Goal: Find specific page/section: Find specific page/section

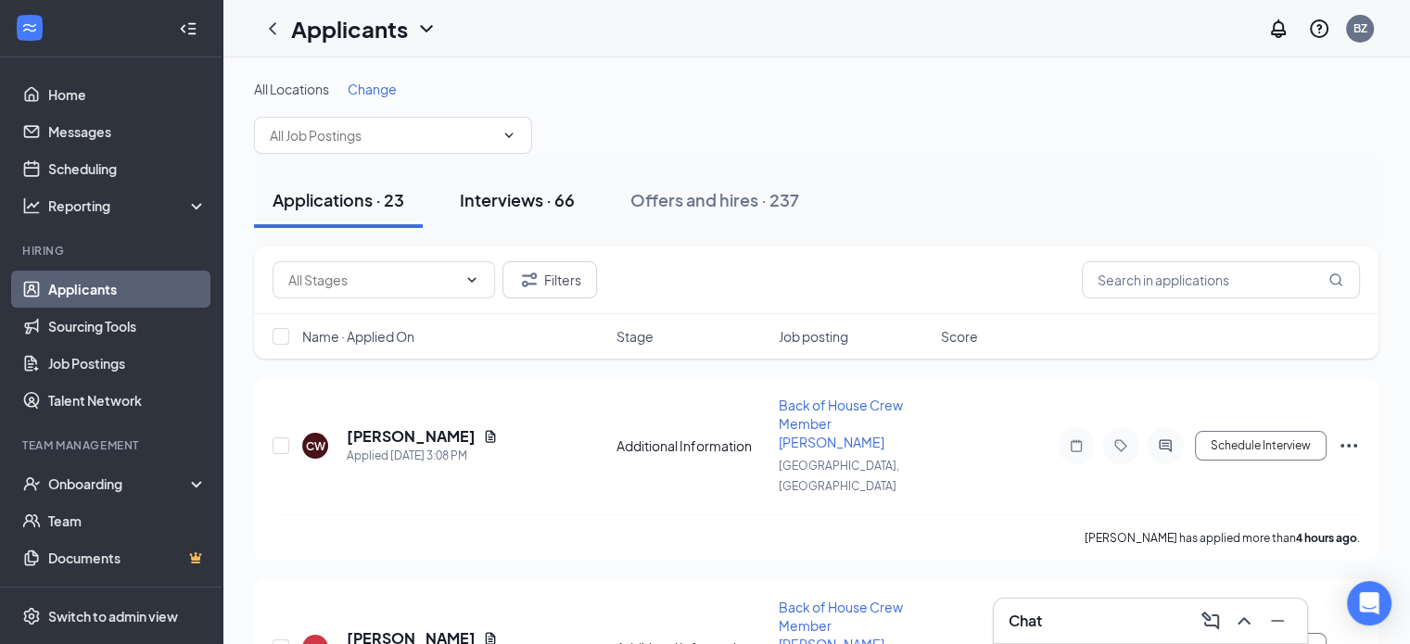
click at [514, 207] on div "Interviews · 66" at bounding box center [517, 199] width 115 height 23
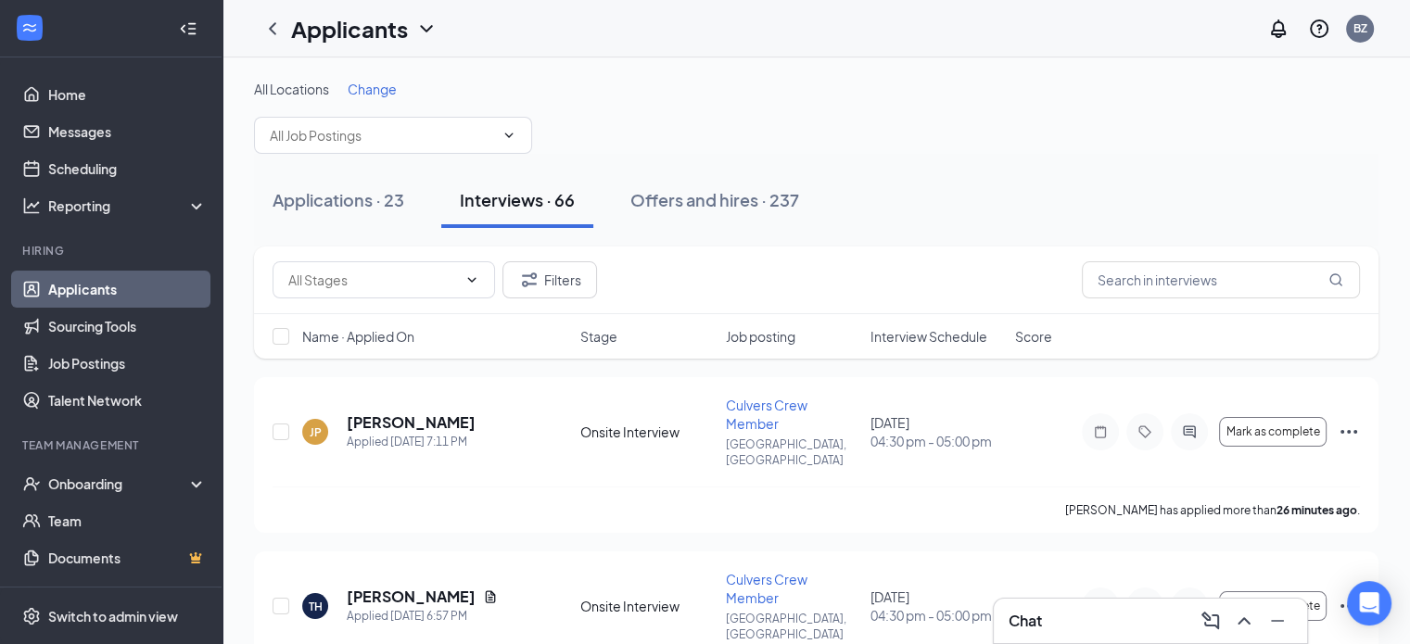
click at [371, 95] on span "Change" at bounding box center [372, 89] width 49 height 17
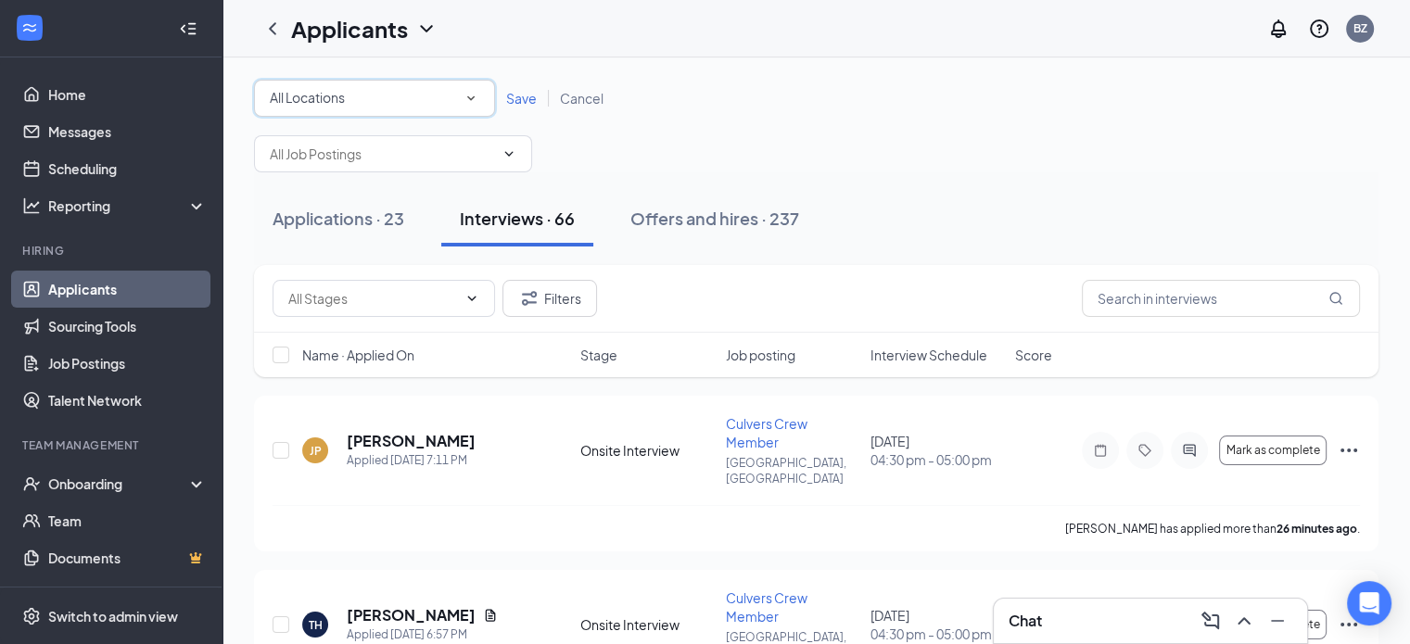
click at [378, 103] on div "All Locations" at bounding box center [374, 98] width 209 height 22
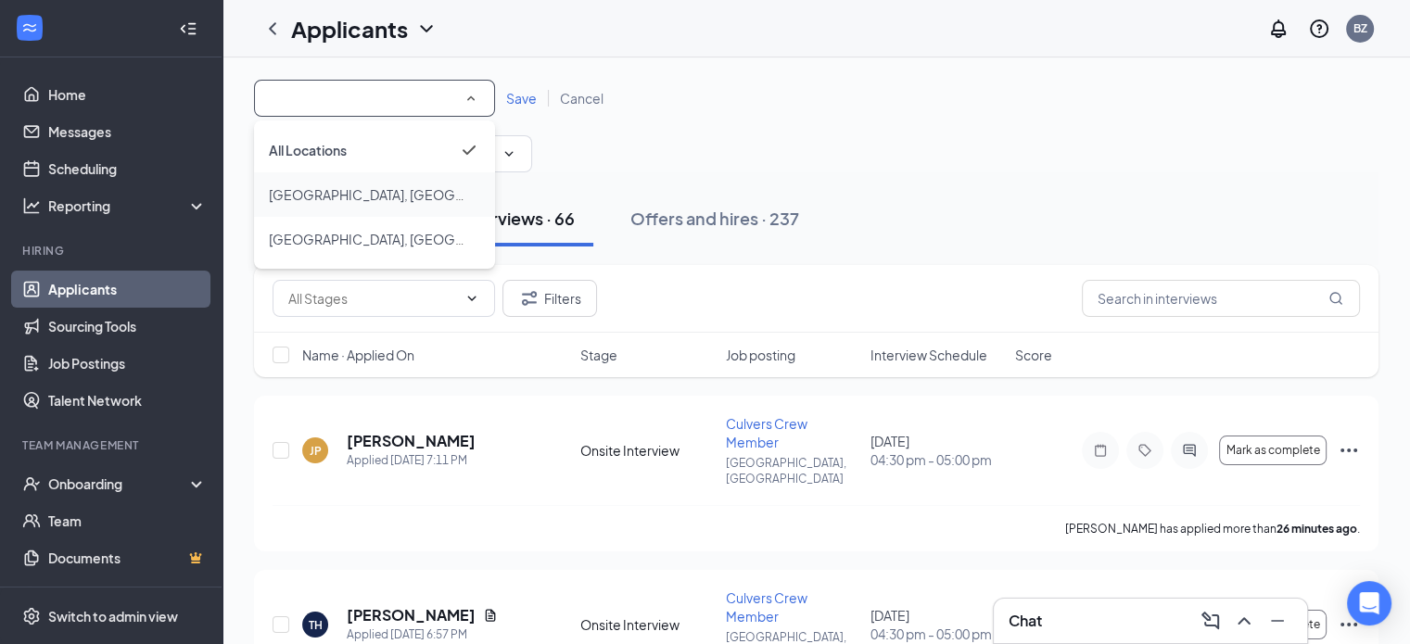
click at [362, 193] on div "[GEOGRAPHIC_DATA], [GEOGRAPHIC_DATA]" at bounding box center [374, 195] width 211 height 22
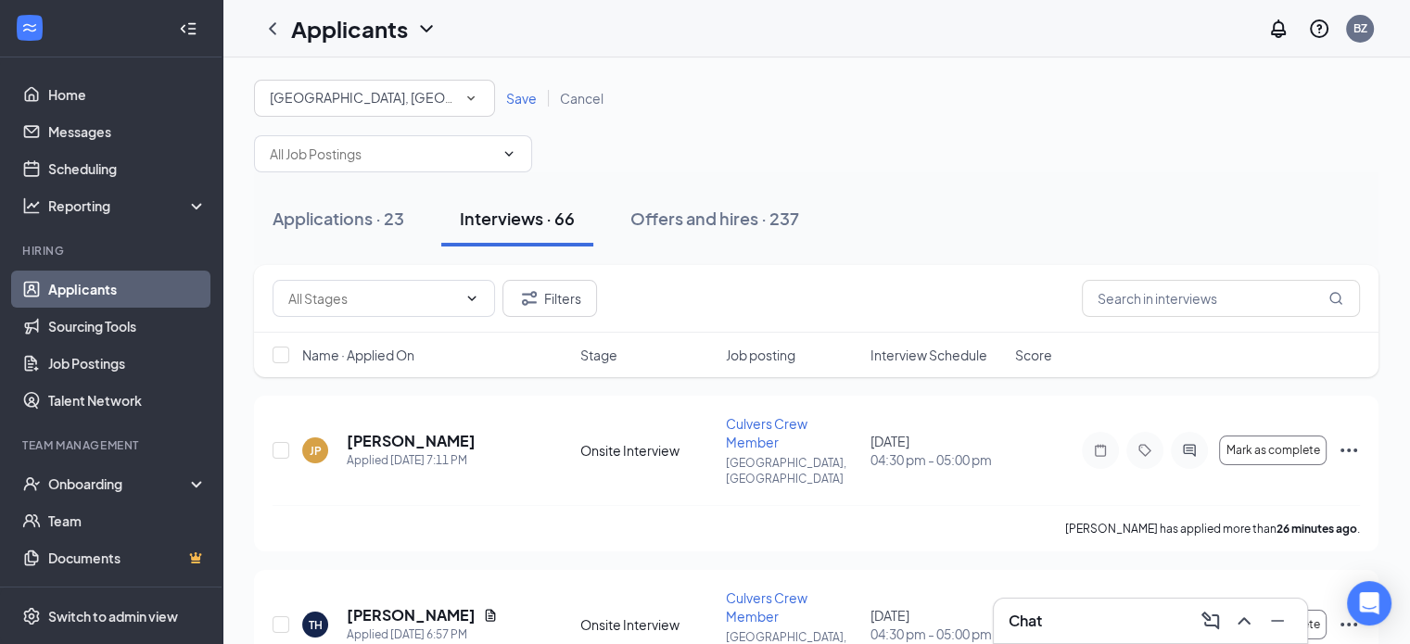
click at [515, 105] on span "Save" at bounding box center [521, 98] width 31 height 17
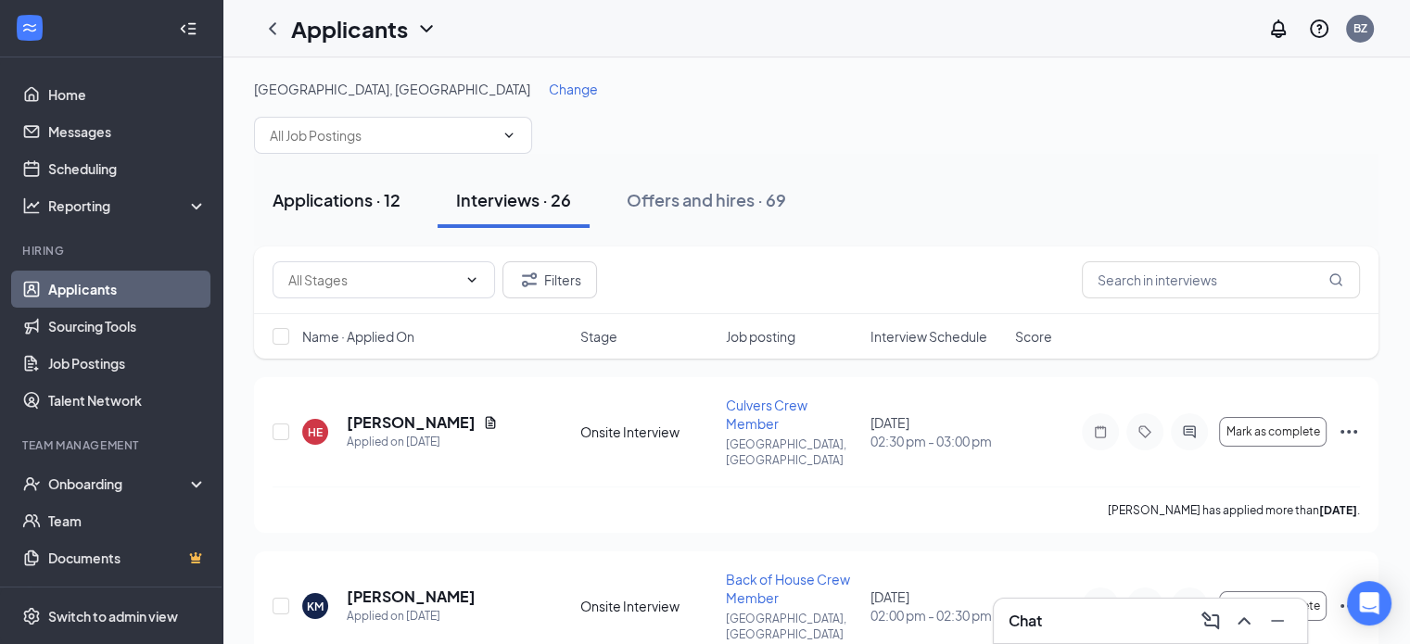
click at [393, 205] on div "Applications · 12" at bounding box center [337, 199] width 128 height 23
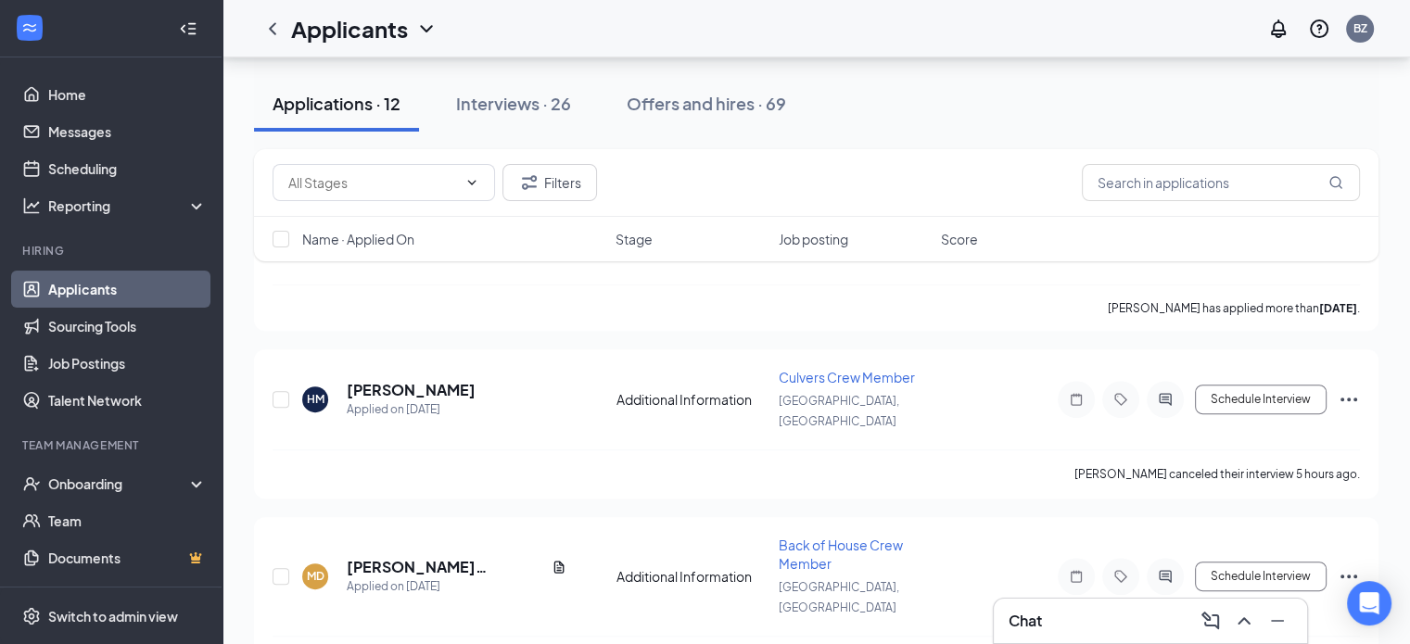
scroll to position [578, 0]
click at [538, 103] on div "Interviews · 26" at bounding box center [513, 103] width 115 height 23
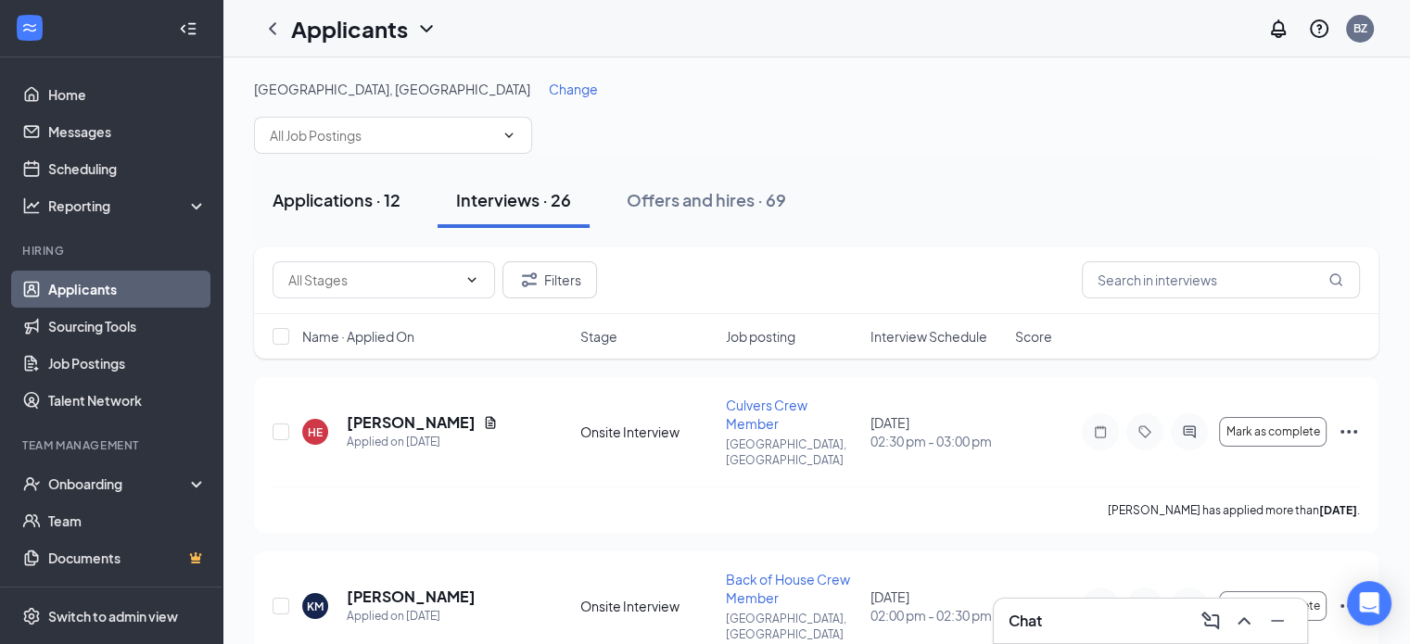
click at [378, 195] on div "Applications · 12" at bounding box center [337, 199] width 128 height 23
